Goal: Information Seeking & Learning: Learn about a topic

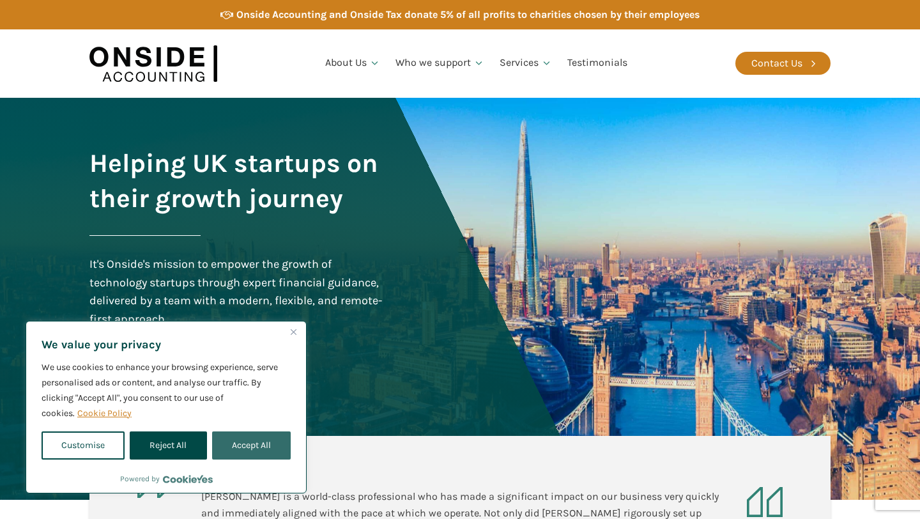
click at [262, 444] on button "Accept All" at bounding box center [251, 445] width 79 height 28
checkbox input "true"
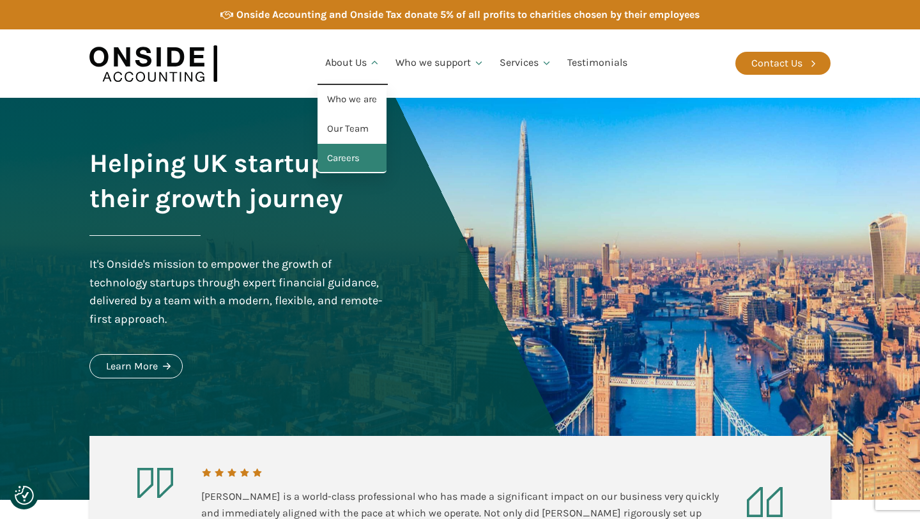
click at [351, 155] on link "Careers" at bounding box center [352, 158] width 69 height 29
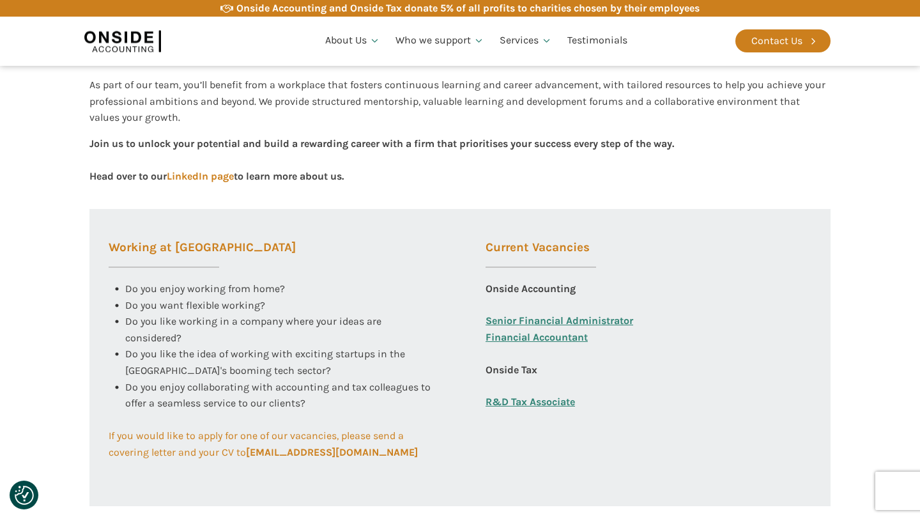
scroll to position [381, 0]
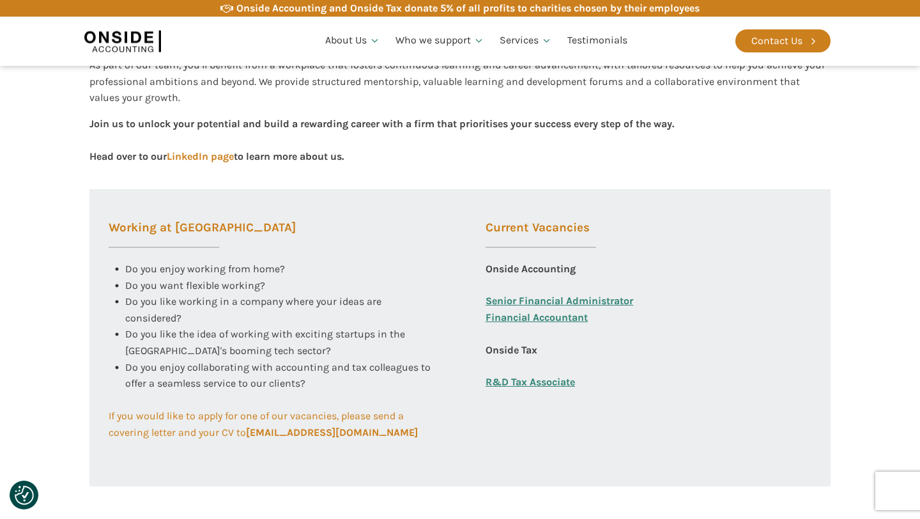
click at [514, 302] on link "Senior Financial Administrator" at bounding box center [560, 301] width 148 height 17
click at [532, 318] on link "Financial Accountant" at bounding box center [537, 325] width 102 height 33
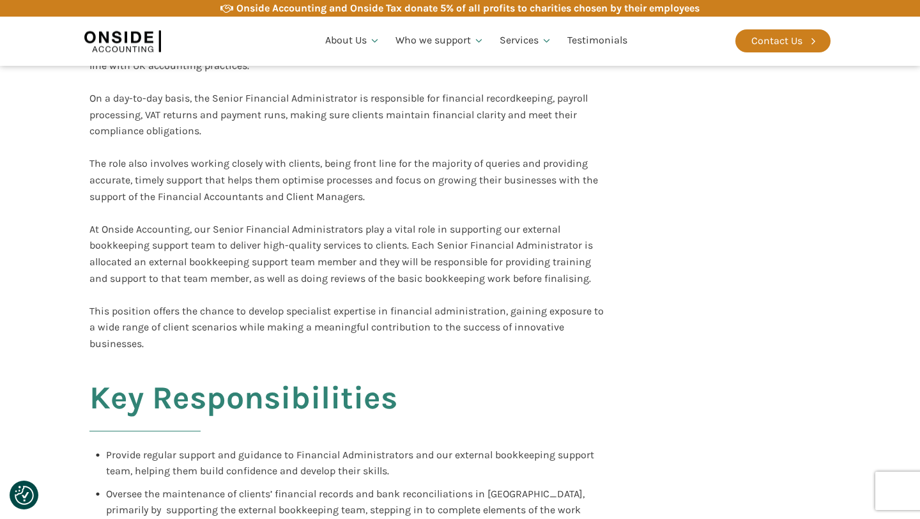
scroll to position [432, 0]
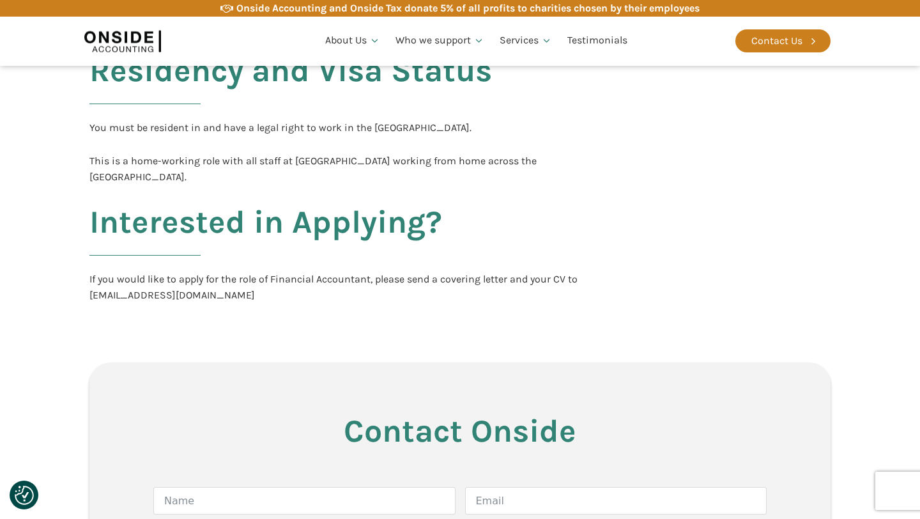
scroll to position [2512, 0]
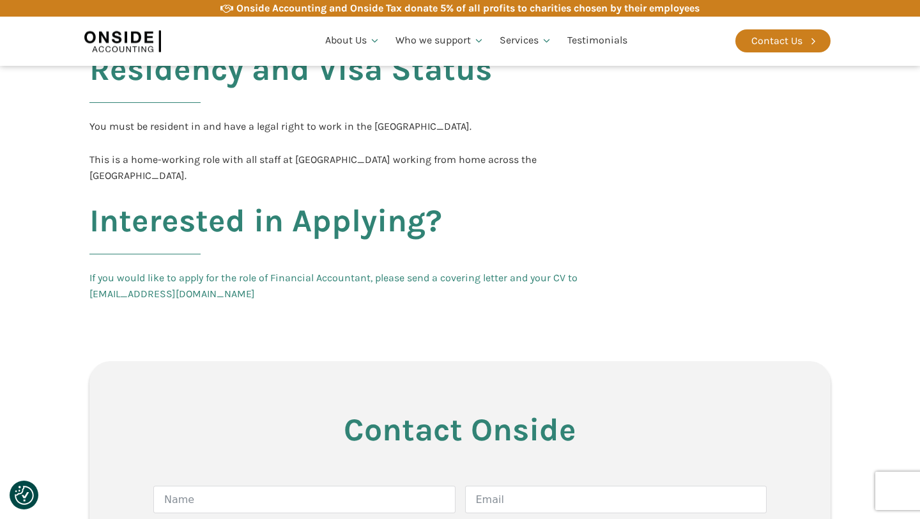
click at [96, 279] on link "If you would like to apply for the role of Financial Accountant, please send a …" at bounding box center [344, 286] width 511 height 33
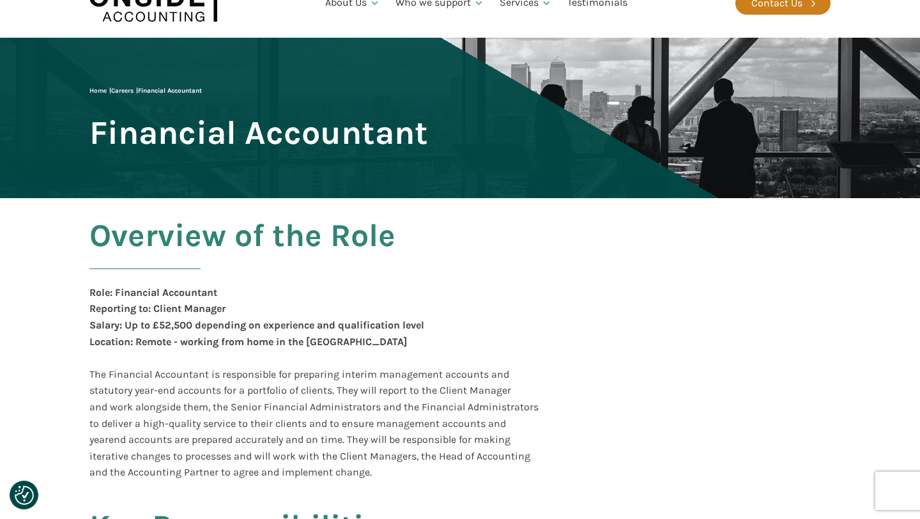
scroll to position [0, 0]
